Goal: Transaction & Acquisition: Purchase product/service

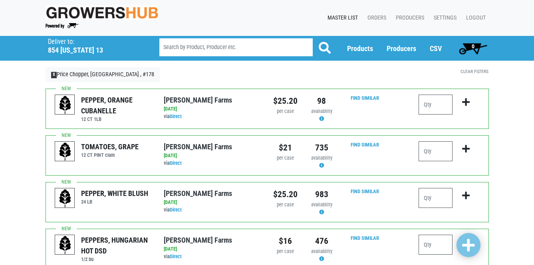
drag, startPoint x: 436, startPoint y: 151, endPoint x: 413, endPoint y: 151, distance: 23.2
click at [413, 151] on div at bounding box center [449, 155] width 73 height 28
type input "3"
click at [468, 150] on icon "submit" at bounding box center [466, 149] width 8 height 9
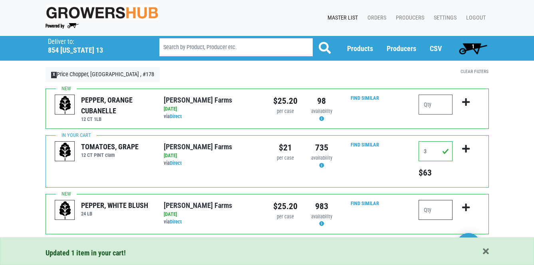
click at [432, 210] on input "number" at bounding box center [436, 210] width 34 height 20
type input "1"
click at [464, 207] on icon "submit" at bounding box center [466, 207] width 8 height 9
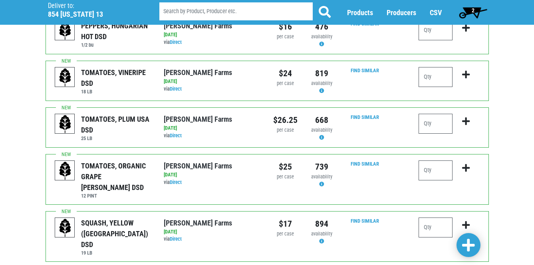
scroll to position [247, 0]
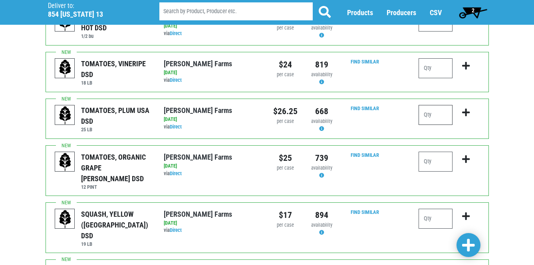
click at [426, 117] on input "number" at bounding box center [436, 115] width 34 height 20
type input "2"
click at [468, 115] on icon "submit" at bounding box center [466, 112] width 8 height 9
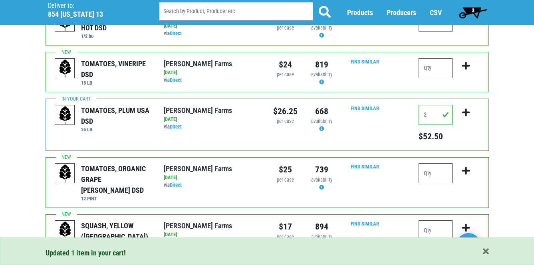
click at [430, 172] on input "number" at bounding box center [436, 173] width 34 height 20
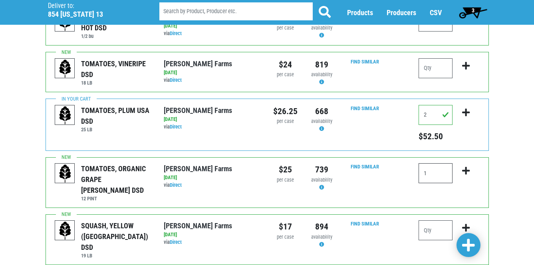
type input "1"
click at [466, 171] on icon "submit" at bounding box center [466, 171] width 8 height 9
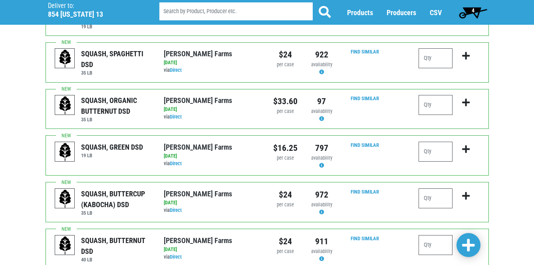
scroll to position [480, 0]
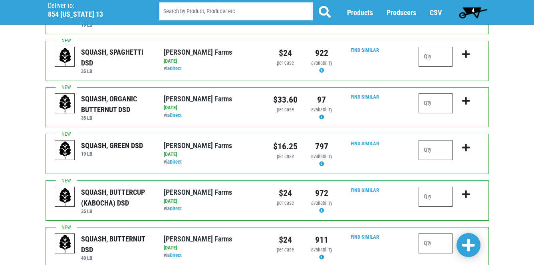
click at [426, 143] on input "number" at bounding box center [436, 150] width 34 height 20
type input "3"
click at [464, 143] on icon "submit" at bounding box center [466, 147] width 8 height 9
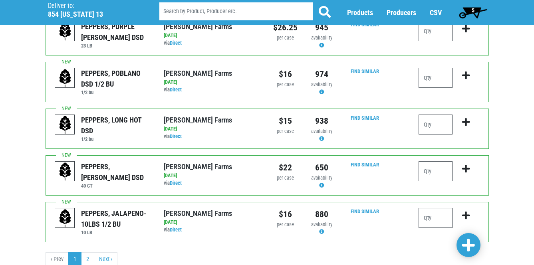
scroll to position [847, 0]
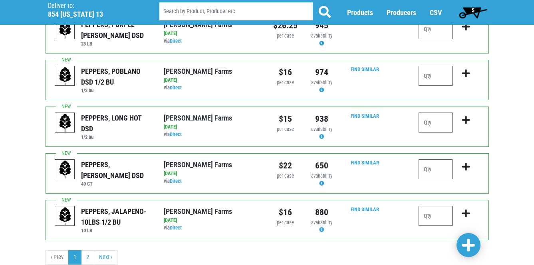
click at [424, 208] on input "number" at bounding box center [436, 216] width 34 height 20
type input "2"
click at [464, 209] on icon "submit" at bounding box center [466, 213] width 8 height 9
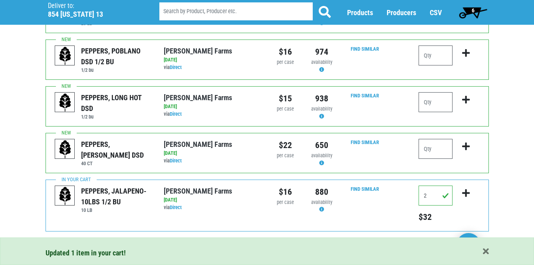
scroll to position [874, 0]
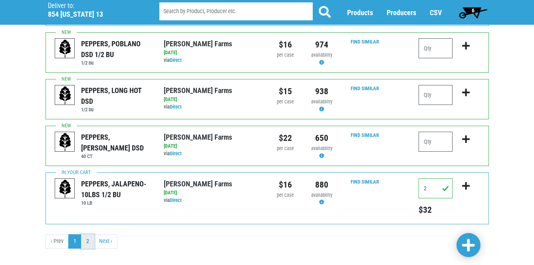
click at [86, 235] on link "2" at bounding box center [87, 242] width 13 height 14
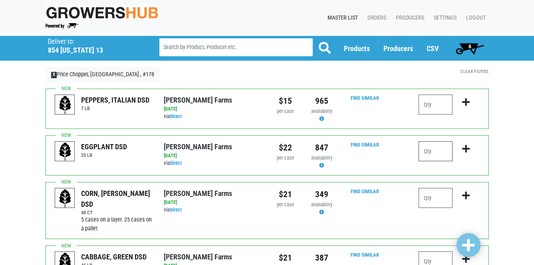
click at [426, 151] on input "number" at bounding box center [436, 151] width 34 height 20
type input "1"
click at [468, 150] on icon "submit" at bounding box center [466, 149] width 8 height 9
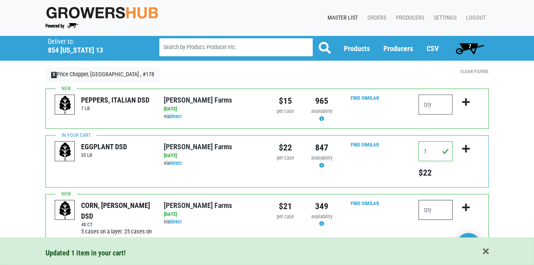
click at [426, 211] on input "number" at bounding box center [436, 210] width 34 height 20
type input "8"
click at [465, 207] on icon "submit" at bounding box center [466, 207] width 8 height 9
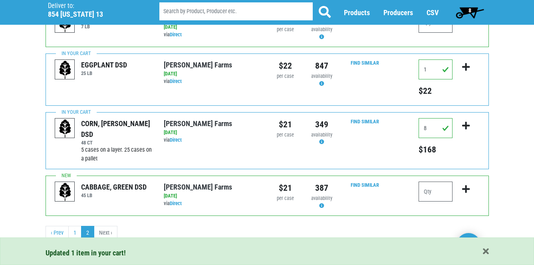
scroll to position [84, 0]
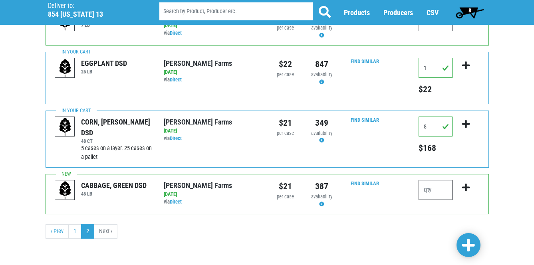
click at [426, 191] on input "number" at bounding box center [436, 190] width 34 height 20
type input "2"
click at [466, 189] on icon "submit" at bounding box center [466, 187] width 8 height 9
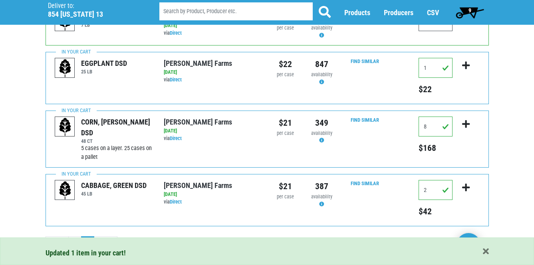
click at [471, 9] on span "9" at bounding box center [470, 10] width 3 height 6
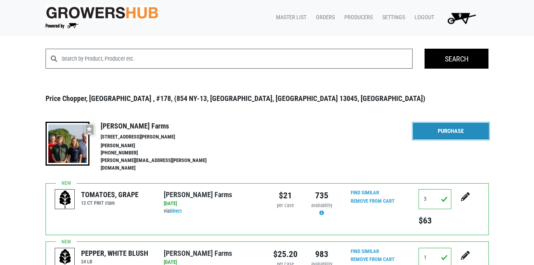
click at [448, 132] on link "Purchase" at bounding box center [451, 131] width 76 height 17
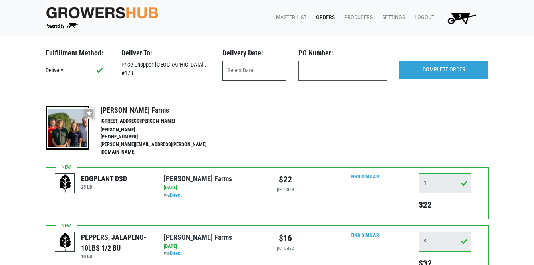
click at [266, 68] on input "text" at bounding box center [255, 71] width 64 height 20
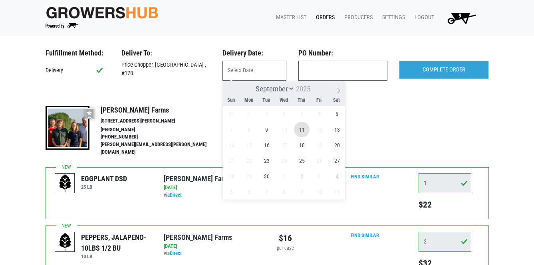
click at [303, 131] on span "11" at bounding box center [302, 130] width 16 height 16
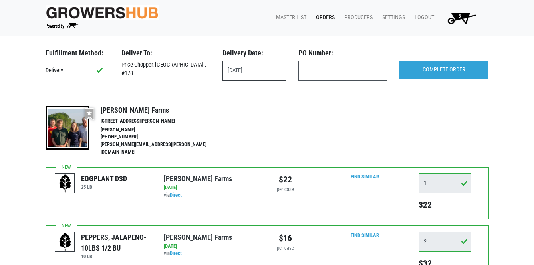
click at [273, 72] on input "[DATE]" at bounding box center [255, 71] width 64 height 20
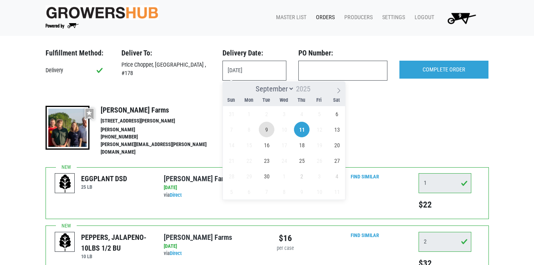
click at [269, 130] on span "9" at bounding box center [267, 130] width 16 height 16
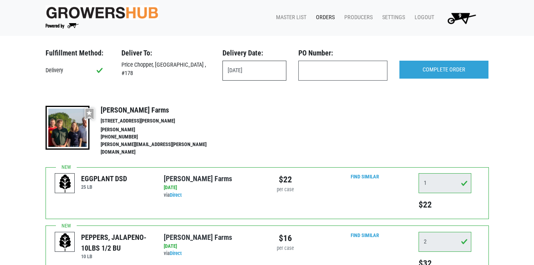
click at [263, 74] on input "[DATE]" at bounding box center [255, 71] width 64 height 20
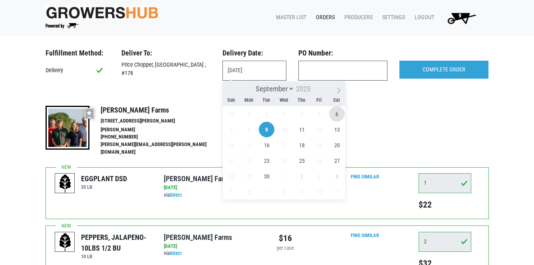
click at [337, 114] on span "6" at bounding box center [337, 114] width 16 height 16
type input "[DATE]"
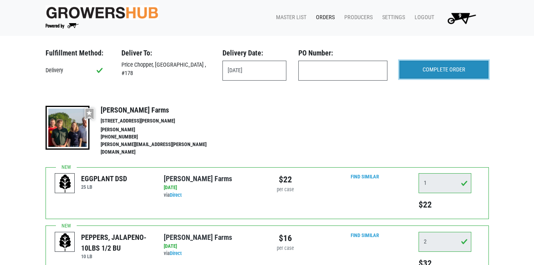
click at [444, 72] on input "COMPLETE ORDER" at bounding box center [444, 70] width 89 height 18
